Goal: Navigation & Orientation: Go to known website

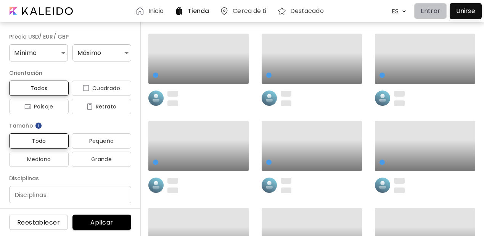
click at [428, 12] on p "Entrar" at bounding box center [429, 10] width 19 height 9
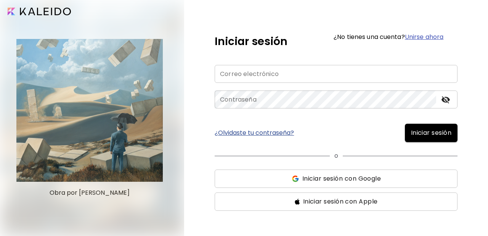
type input "**********"
click at [426, 132] on span "Iniciar sesión" at bounding box center [431, 132] width 40 height 9
